Goal: Consume media (video, audio): Consume media (video, audio)

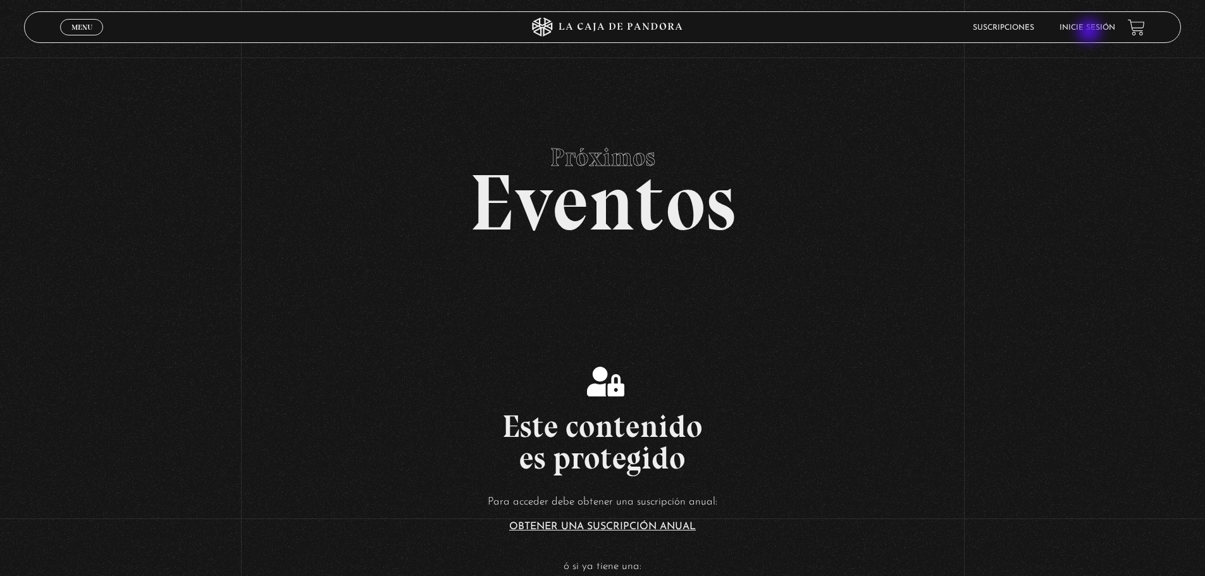
click at [1090, 32] on li "Inicie sesión" at bounding box center [1088, 28] width 56 height 20
click at [1090, 24] on link "Inicie sesión" at bounding box center [1088, 28] width 56 height 8
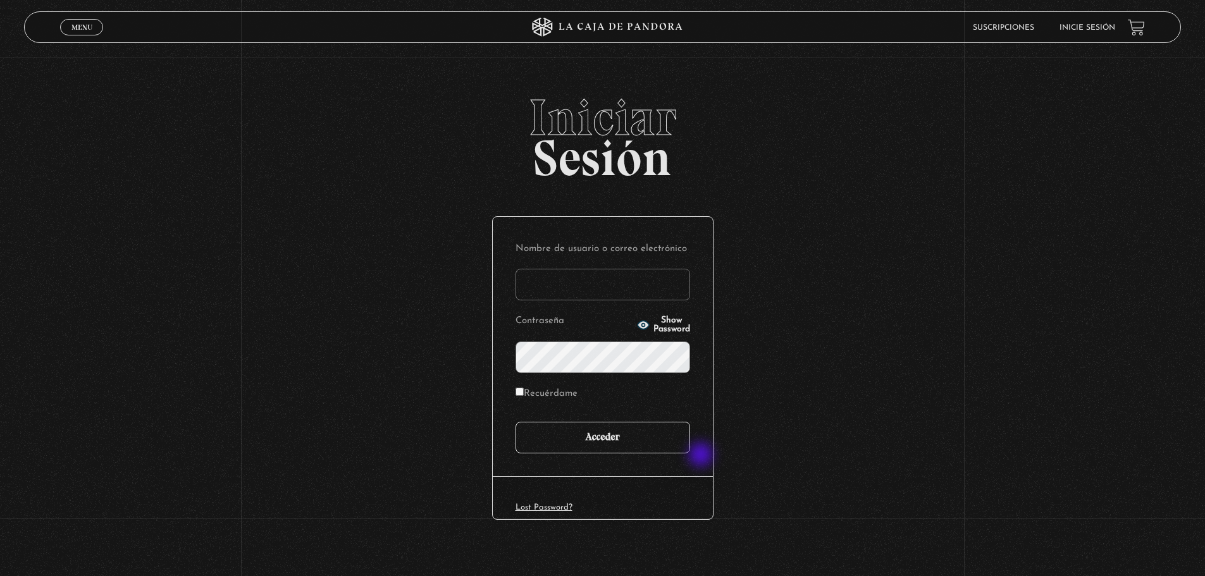
type input "ajimenez0487@gmail.com"
click at [654, 444] on input "Acceder" at bounding box center [603, 438] width 175 height 32
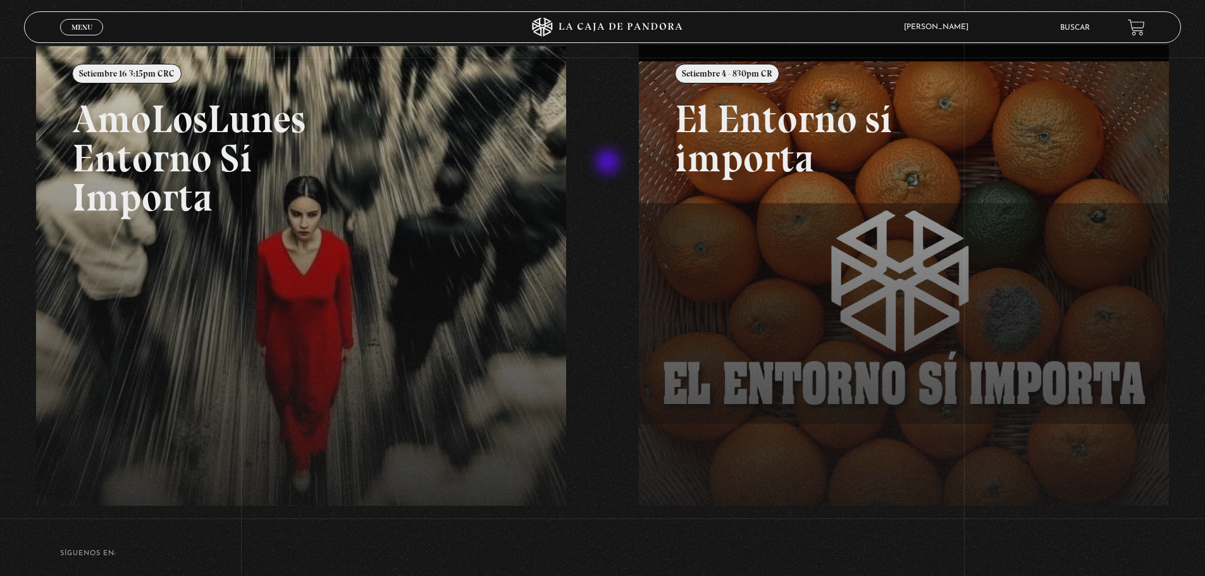
scroll to position [190, 0]
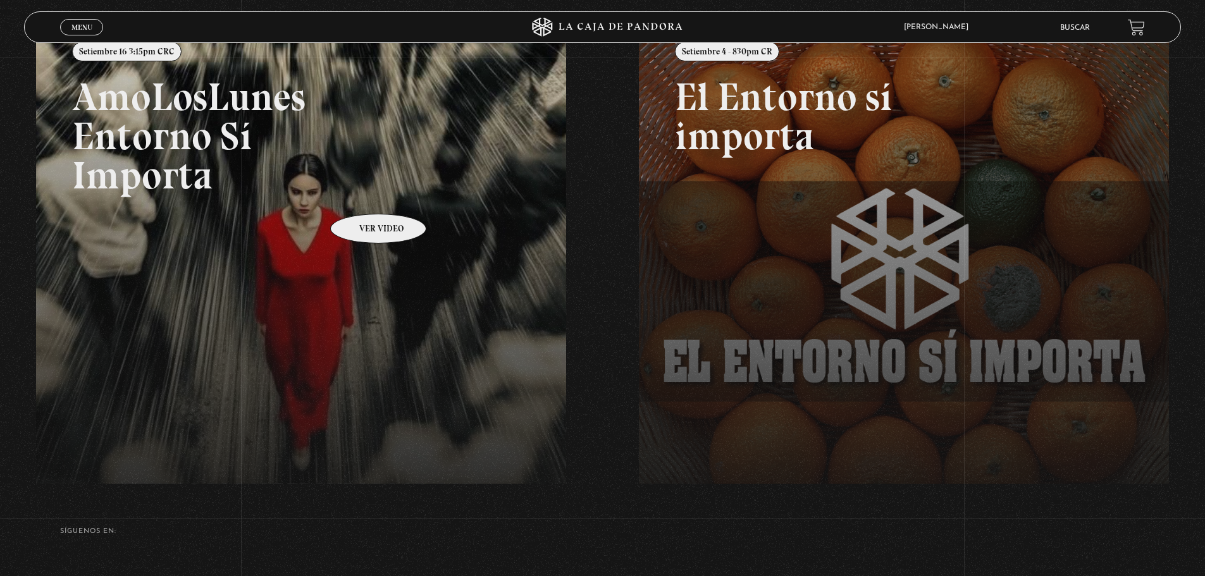
click at [362, 195] on link at bounding box center [638, 311] width 1205 height 576
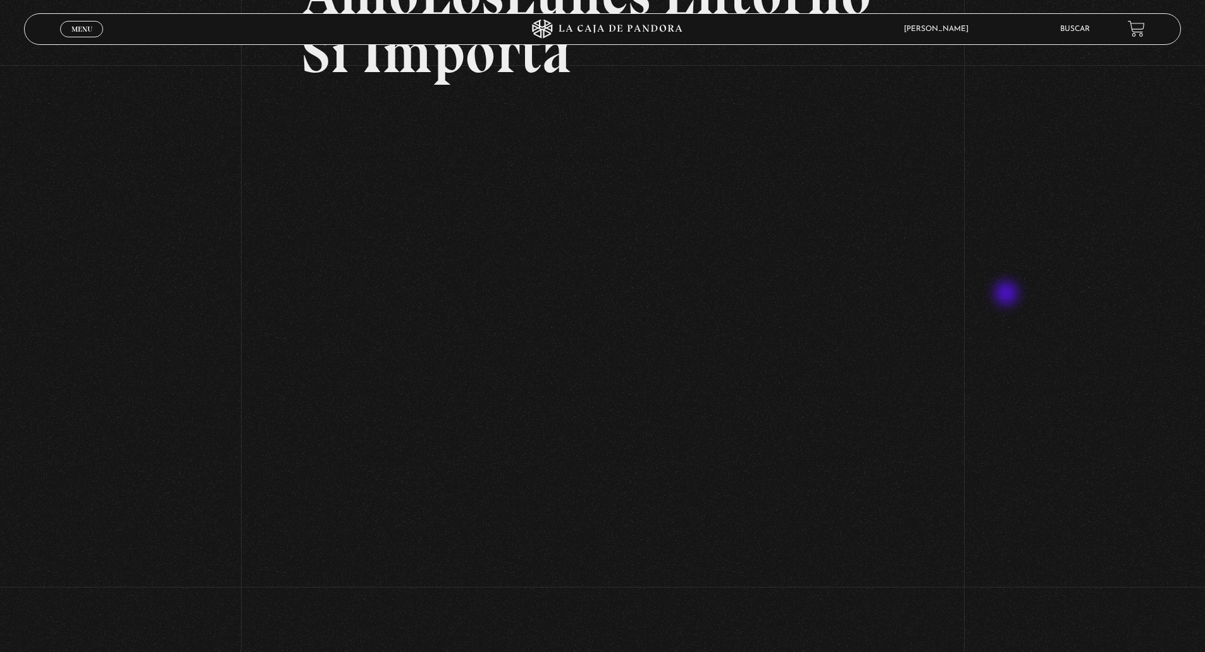
scroll to position [190, 0]
